Goal: Check status: Check status

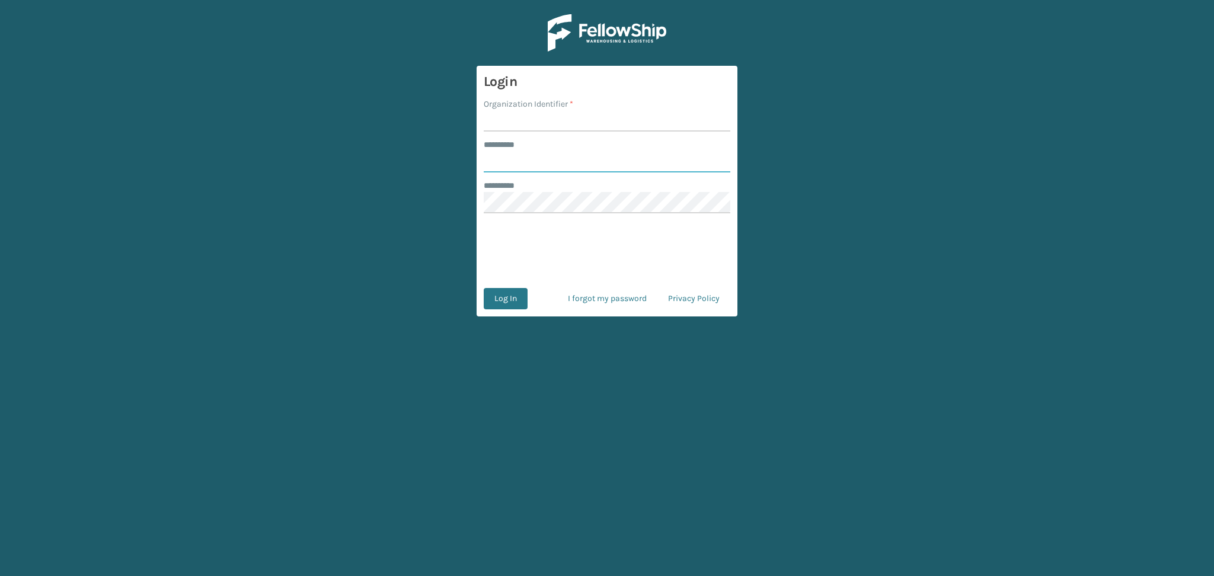
type input "******"
click at [503, 120] on input "Organization Identifier *" at bounding box center [607, 120] width 247 height 21
type input "LifeStyle"
click at [510, 292] on button "Log In" at bounding box center [506, 298] width 44 height 21
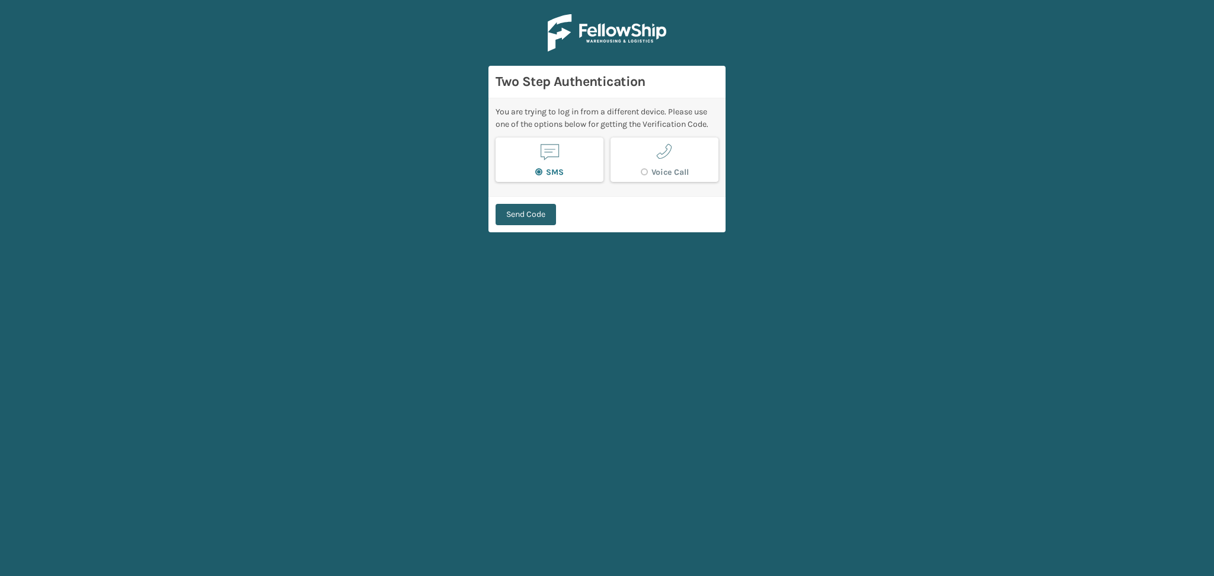
click at [534, 209] on button "Send Code" at bounding box center [526, 214] width 60 height 21
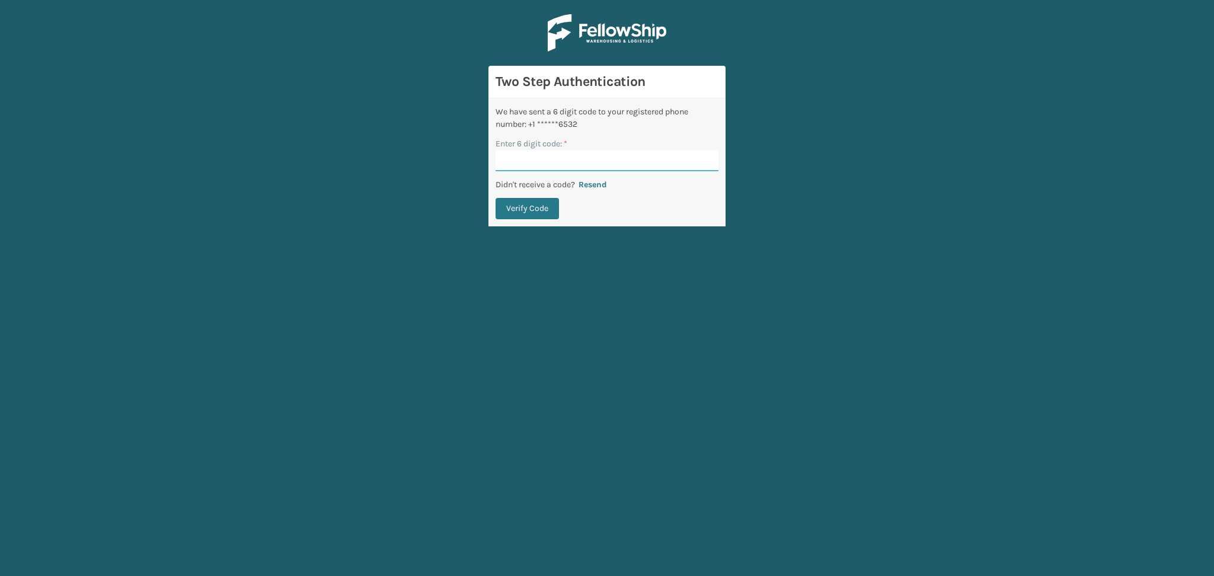
click at [522, 153] on input "Enter 6 digit code: *" at bounding box center [607, 160] width 223 height 21
paste input "530693"
type input "530693"
click at [530, 208] on button "Verify Code" at bounding box center [527, 208] width 63 height 21
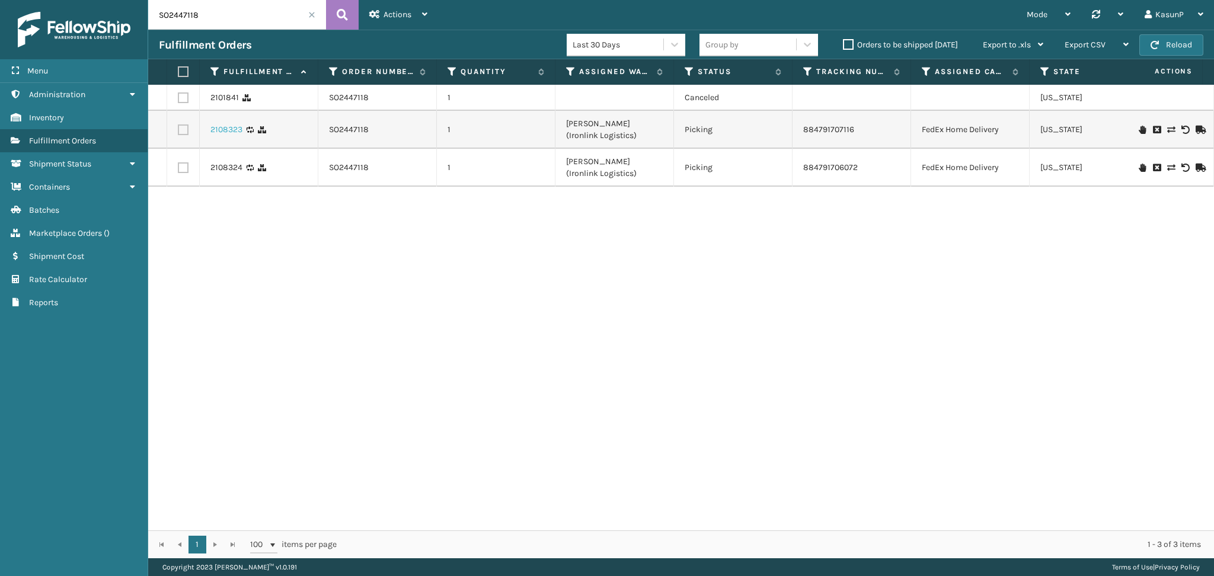
click at [222, 129] on link "2108323" at bounding box center [226, 130] width 32 height 12
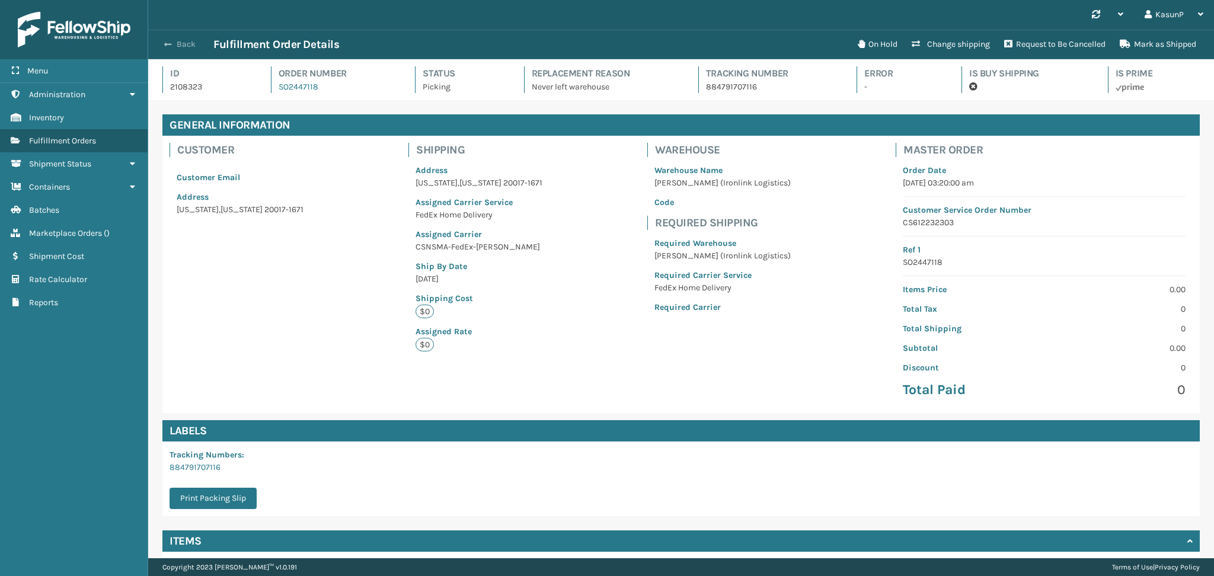
click at [178, 40] on button "Back" at bounding box center [186, 44] width 55 height 11
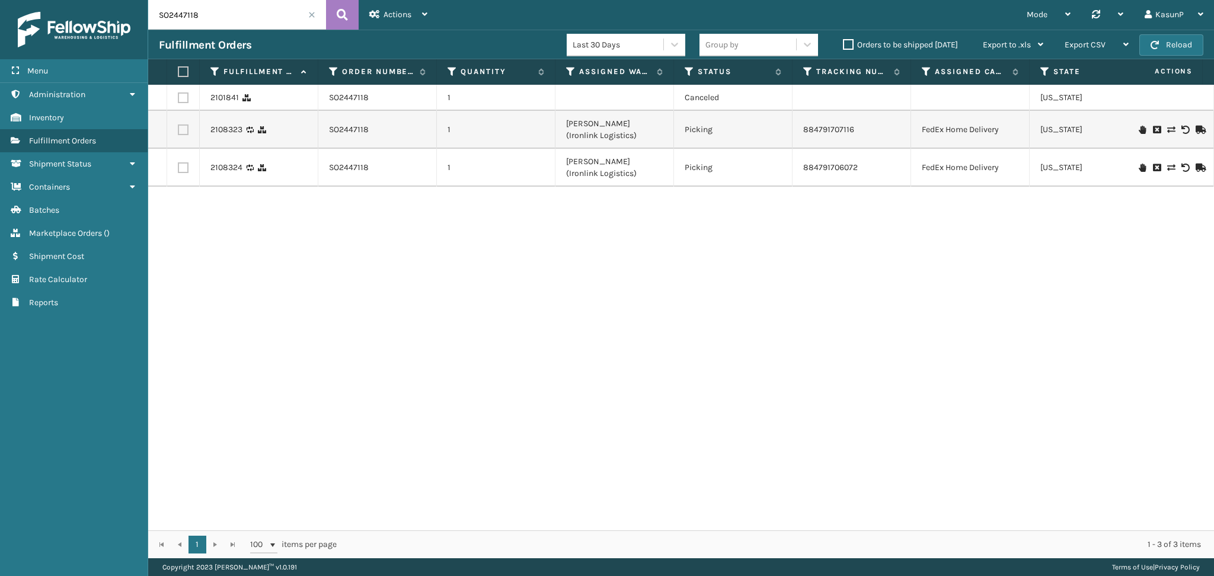
click at [190, 15] on input "SO2447118" at bounding box center [237, 15] width 178 height 30
paste input "56"
type input "SO2447568"
click at [348, 11] on button at bounding box center [342, 15] width 33 height 30
